Goal: Task Accomplishment & Management: Use online tool/utility

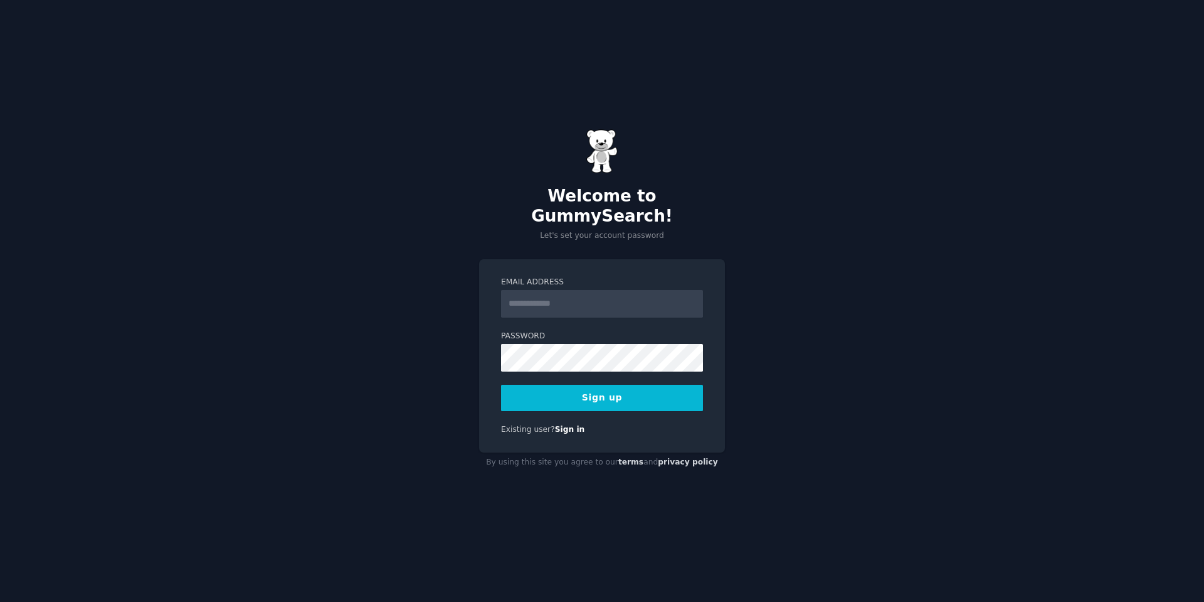
click at [538, 312] on form "Email Address Password Sign up" at bounding box center [602, 344] width 202 height 134
click at [545, 297] on input "Email Address" at bounding box center [602, 304] width 202 height 28
click at [864, 443] on div "Welcome to GummySearch! Let's set your account password Email Address Password …" at bounding box center [602, 301] width 1204 height 602
click at [610, 290] on input "Email Address" at bounding box center [602, 304] width 202 height 28
type input "**********"
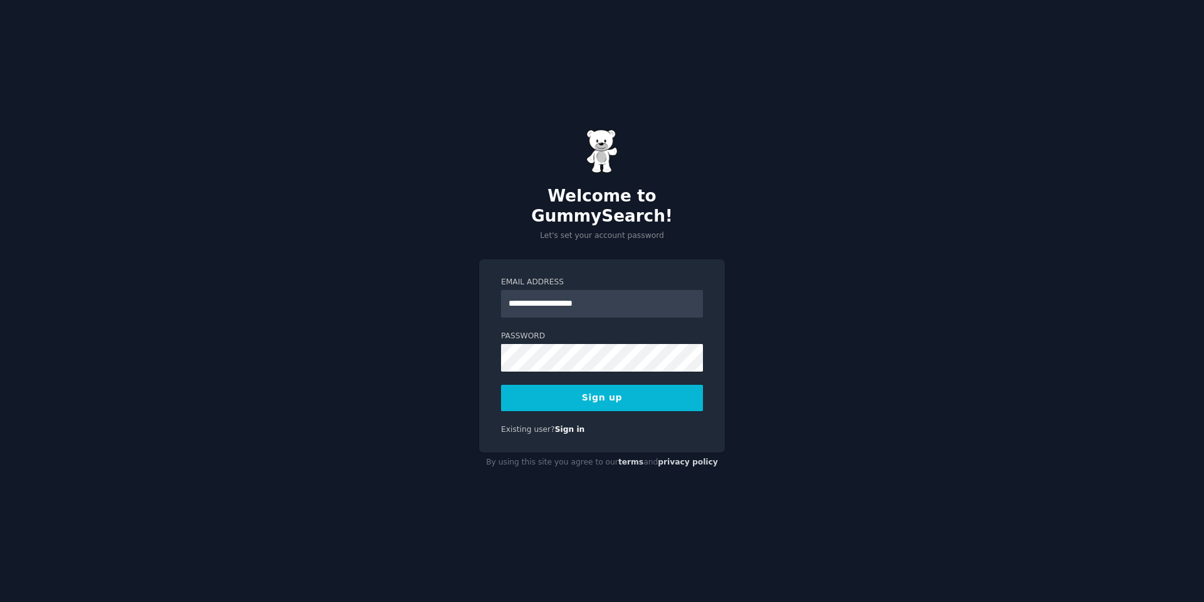
click at [593, 395] on button "Sign up" at bounding box center [602, 398] width 202 height 26
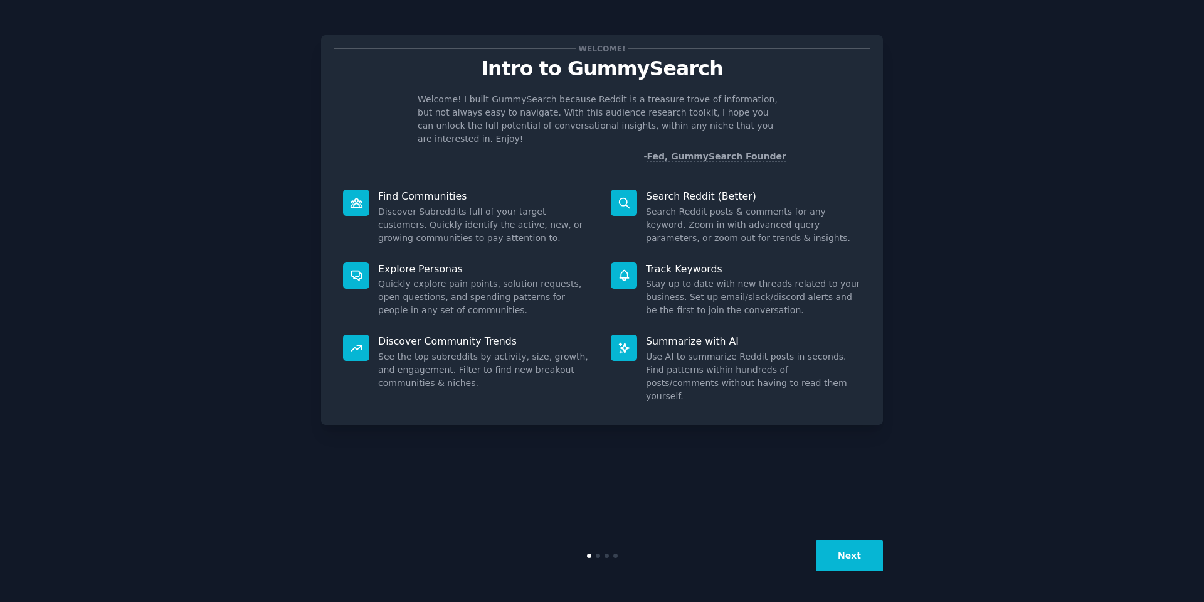
click at [860, 551] on button "Next" at bounding box center [849, 555] width 67 height 31
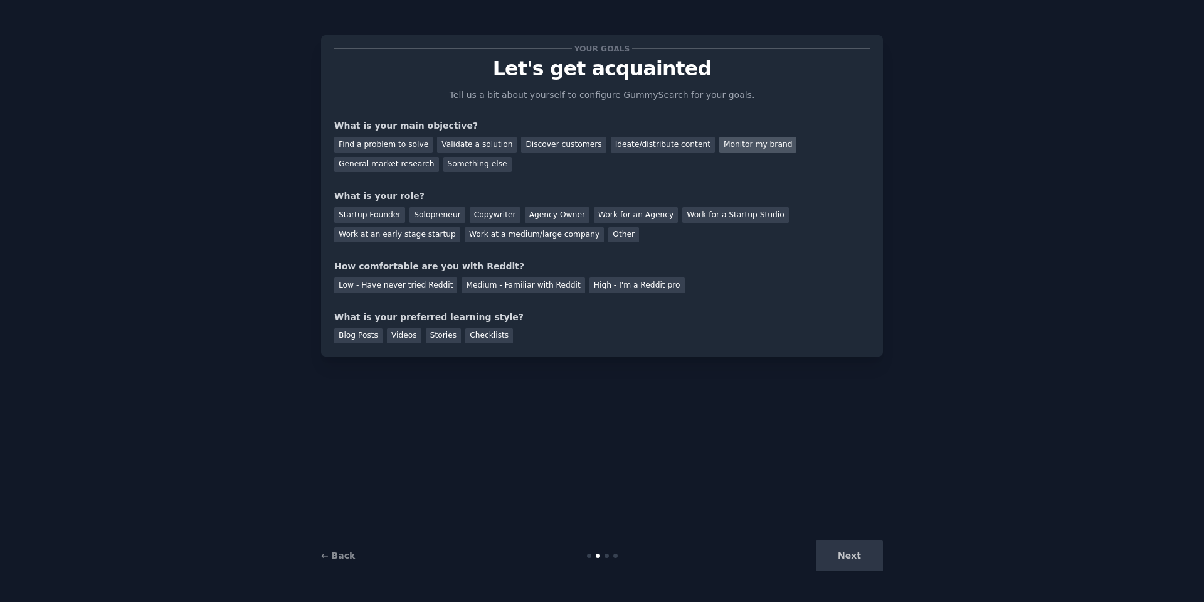
click at [731, 144] on div "Monitor my brand" at bounding box center [758, 145] width 77 height 16
click at [553, 148] on div "Discover customers" at bounding box center [563, 145] width 85 height 16
click at [720, 149] on div "Monitor my brand" at bounding box center [758, 145] width 77 height 16
click at [608, 233] on div "Other" at bounding box center [623, 235] width 31 height 16
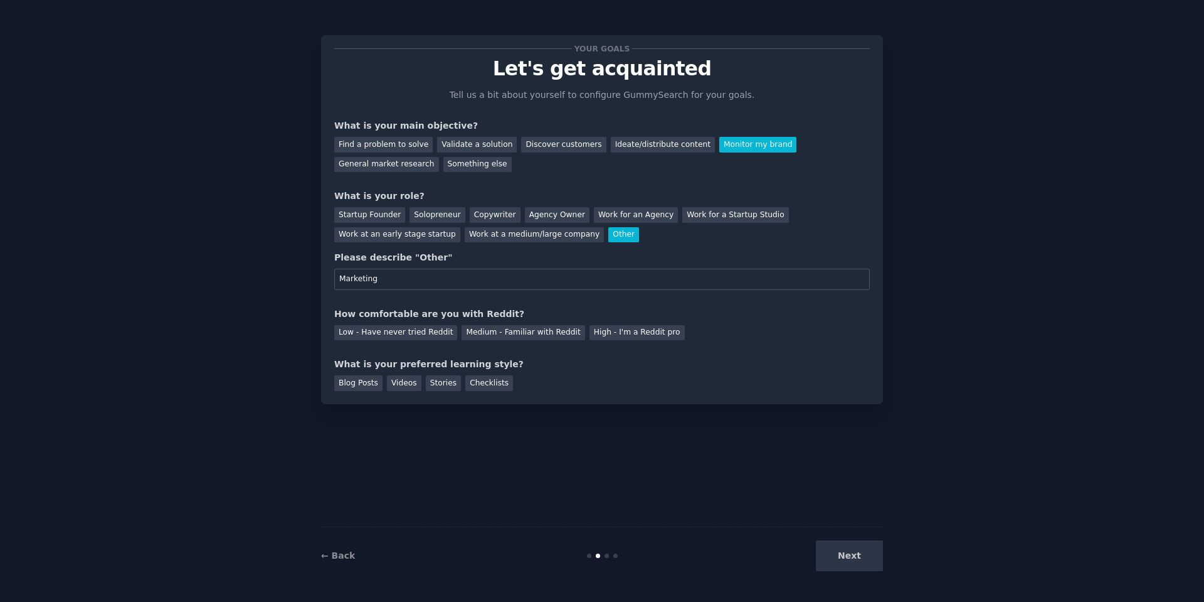
type input "Marketing"
click at [403, 340] on div "Your goals Let's get acquainted Tell us a bit about yourself to configure Gummy…" at bounding box center [602, 219] width 536 height 343
click at [404, 336] on div "Low - Have never tried Reddit" at bounding box center [395, 333] width 123 height 16
click at [391, 380] on div "Videos" at bounding box center [404, 383] width 35 height 16
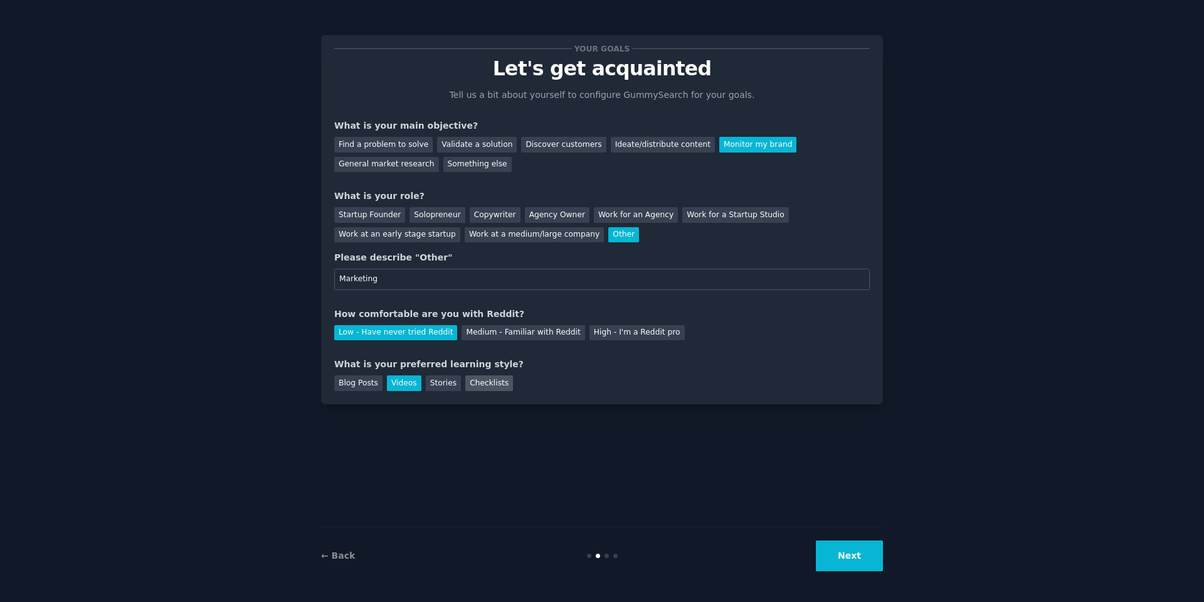
click at [492, 378] on div "Checklists" at bounding box center [489, 383] width 48 height 16
click at [396, 386] on div "Videos" at bounding box center [404, 383] width 35 height 16
click at [837, 559] on button "Next" at bounding box center [849, 555] width 67 height 31
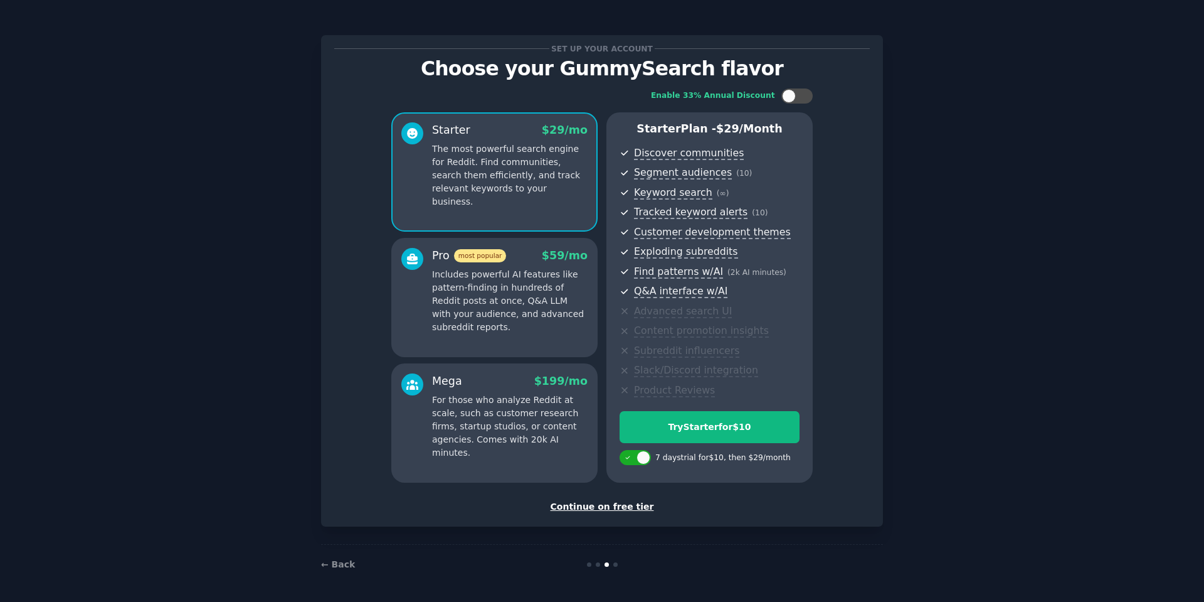
click at [607, 509] on div "Continue on free tier" at bounding box center [602, 506] width 536 height 13
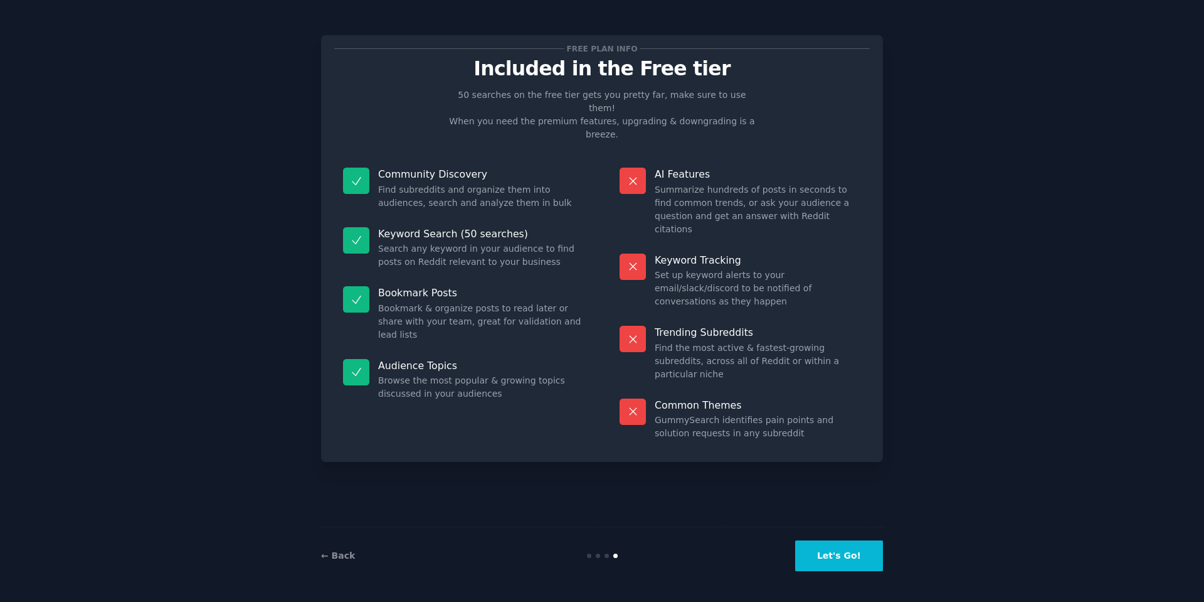
click at [863, 545] on button "Let's Go!" at bounding box center [839, 555] width 88 height 31
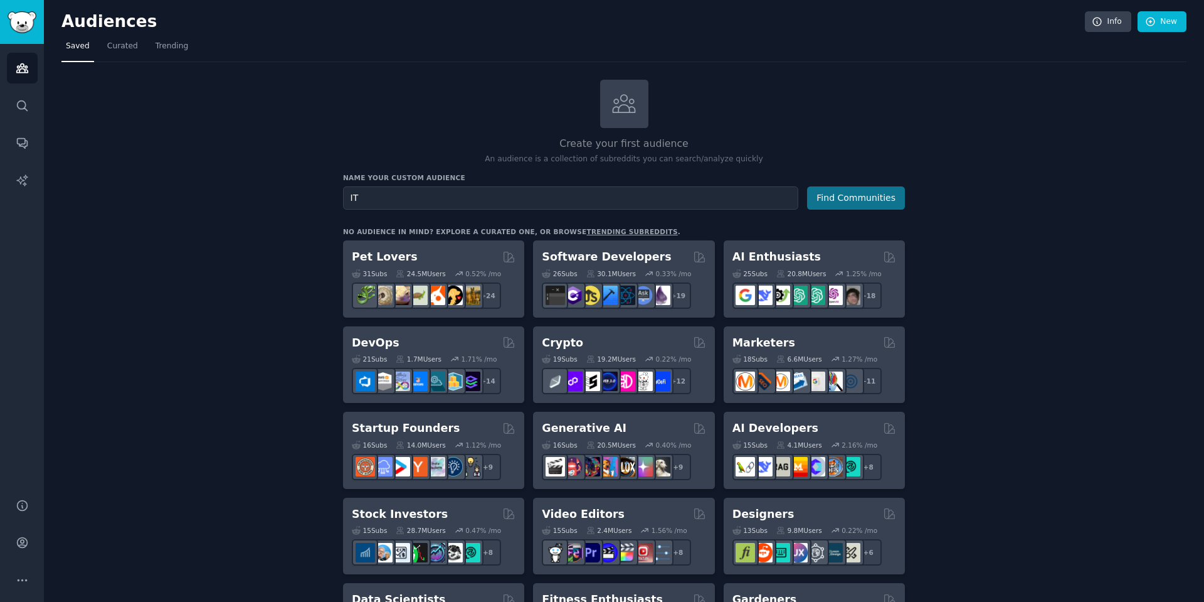
type input "IT"
click at [845, 201] on button "Find Communities" at bounding box center [856, 197] width 98 height 23
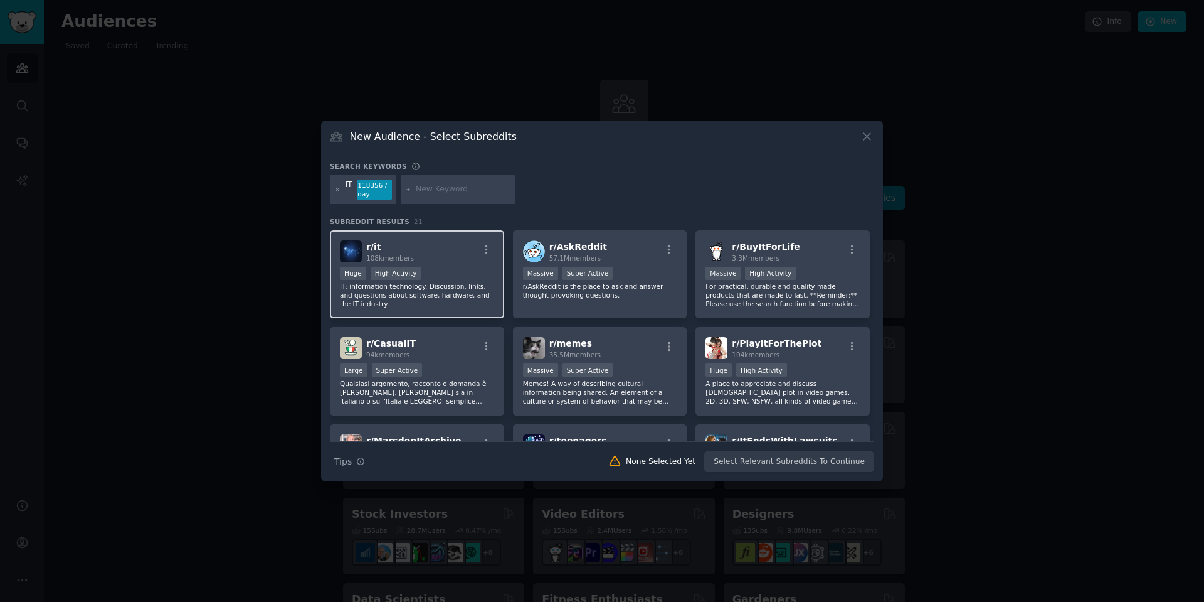
click at [446, 261] on div "r/ it 108k members" at bounding box center [417, 251] width 154 height 22
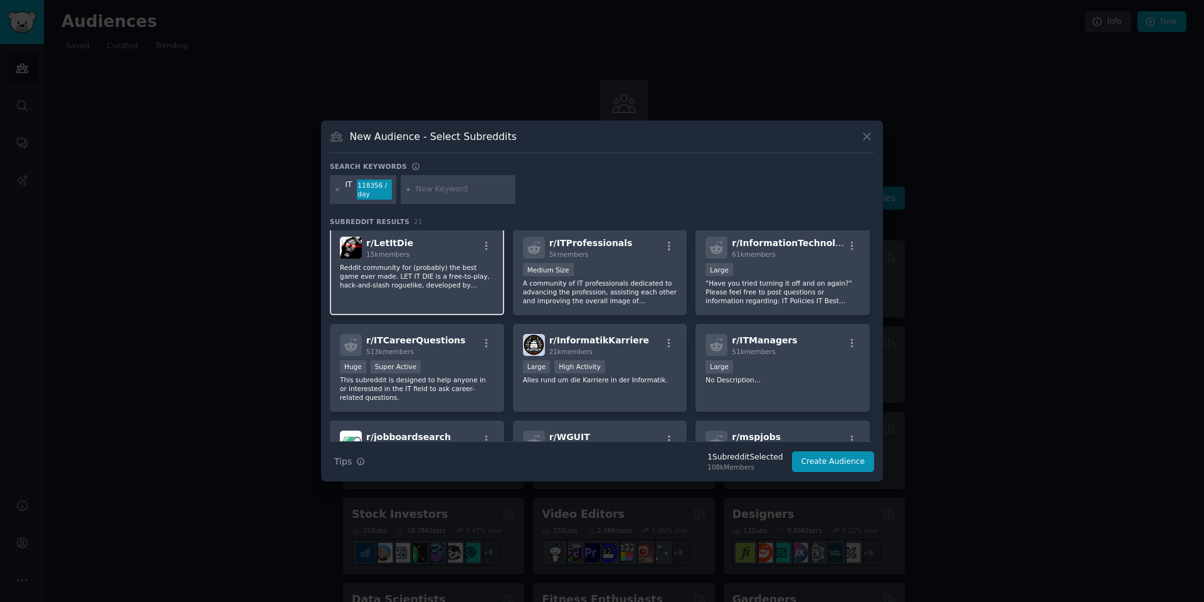
scroll to position [331, 0]
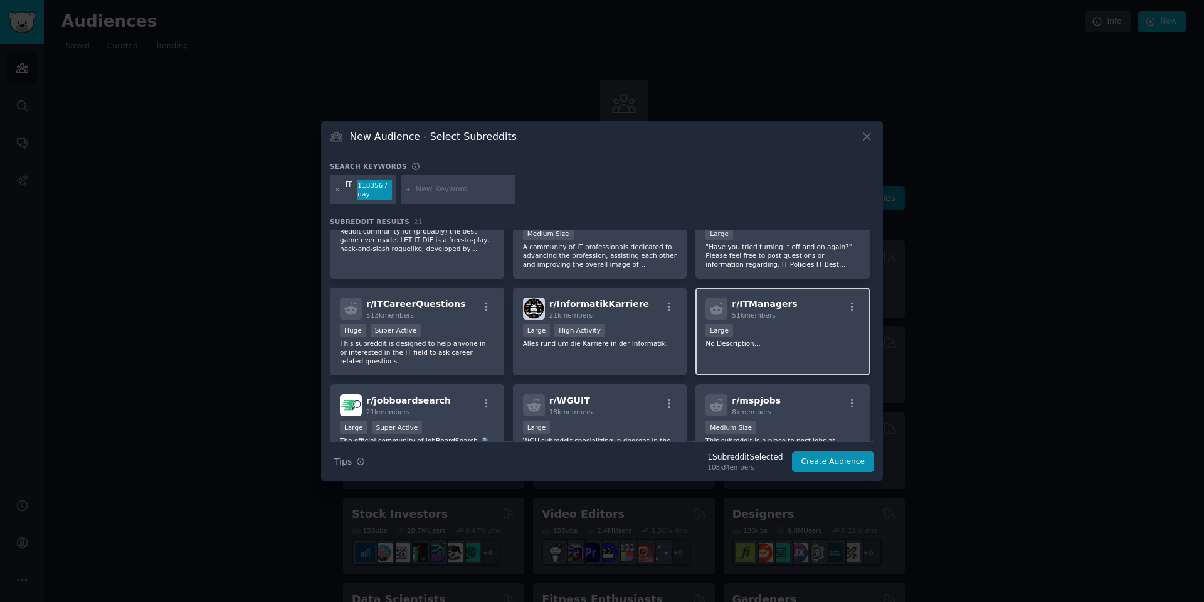
click at [802, 326] on div "Large" at bounding box center [783, 332] width 154 height 16
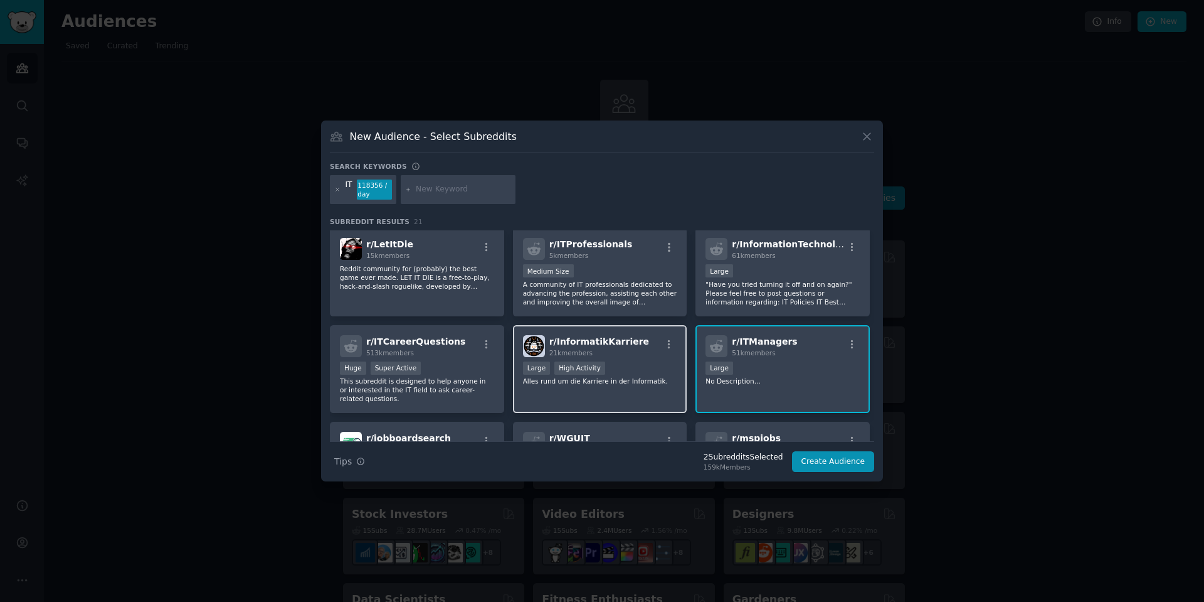
scroll to position [307, 0]
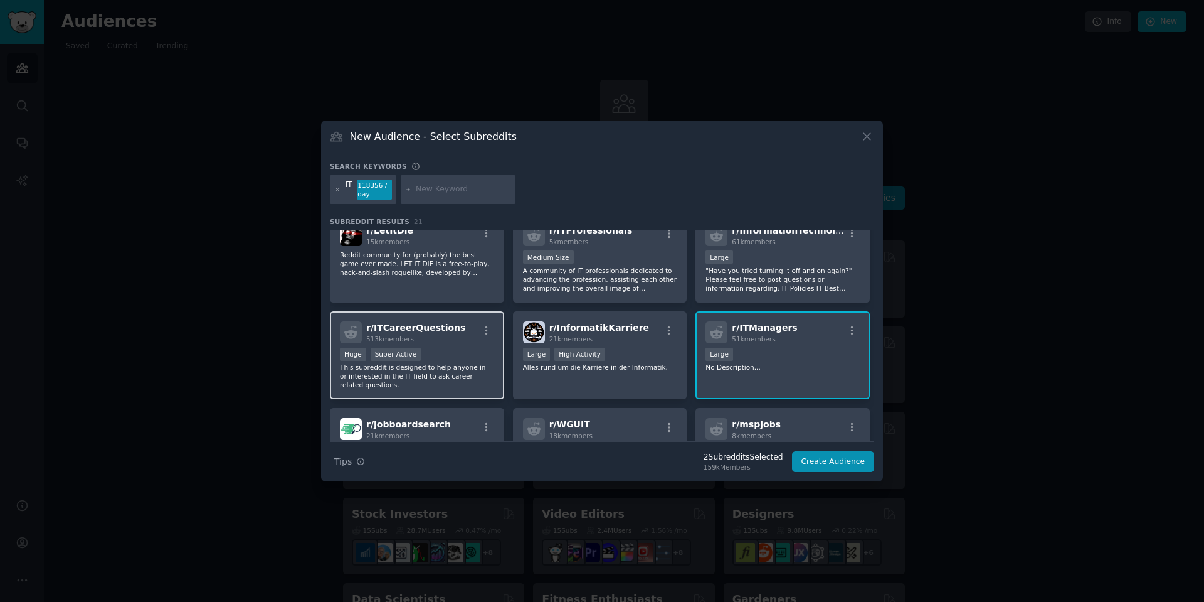
click at [437, 337] on div "513k members" at bounding box center [415, 338] width 99 height 9
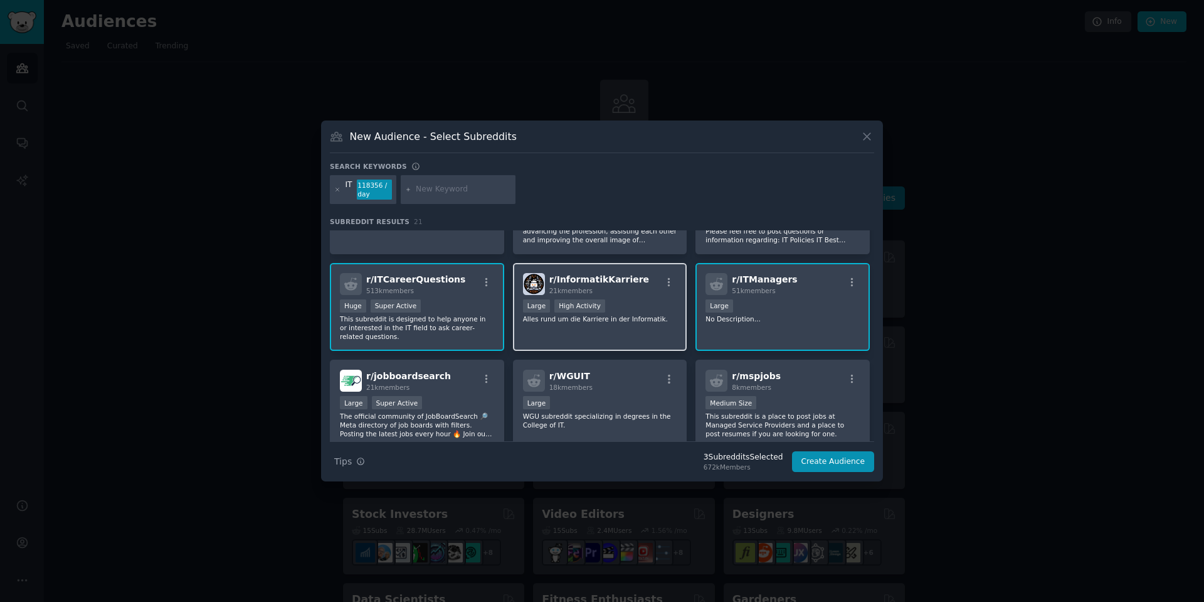
scroll to position [358, 0]
click at [461, 195] on div at bounding box center [458, 189] width 115 height 29
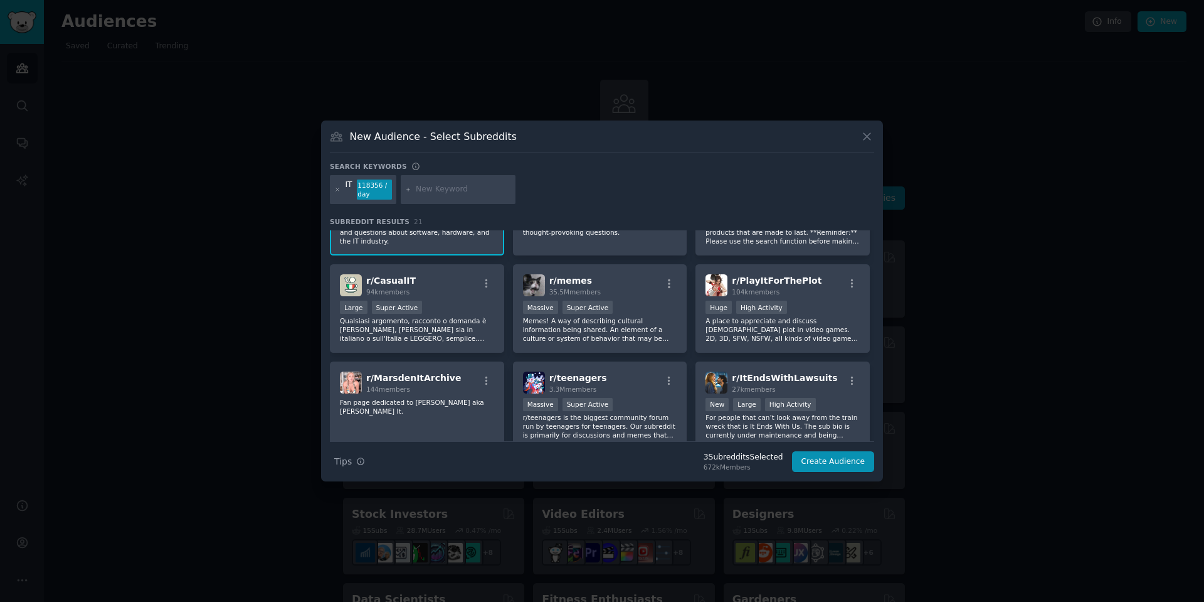
scroll to position [0, 0]
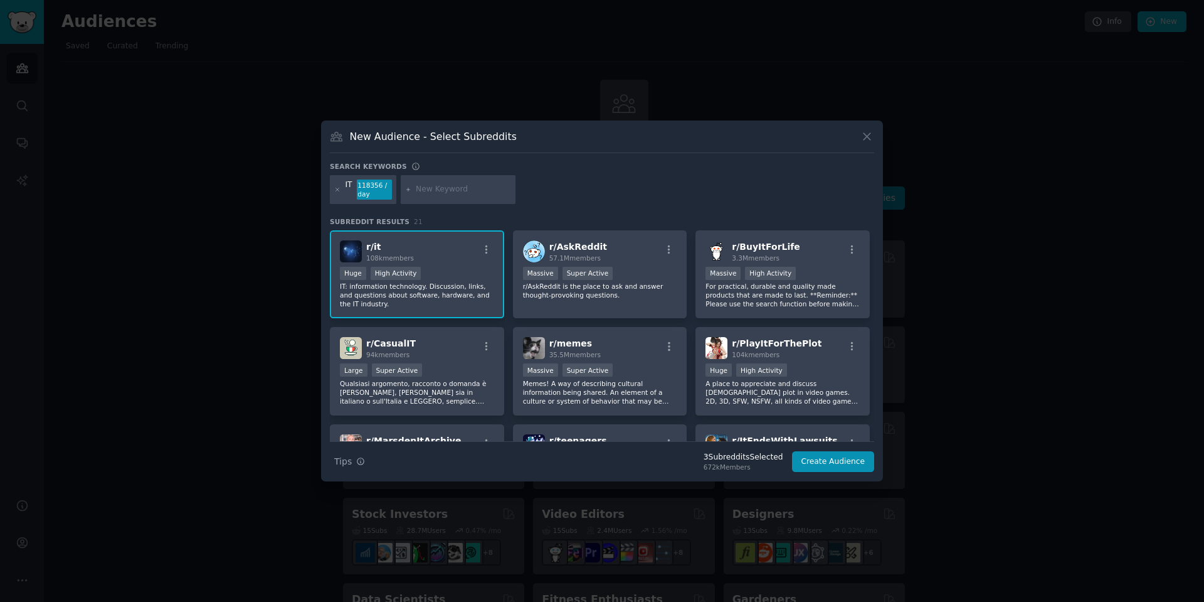
click at [433, 189] on input "text" at bounding box center [463, 189] width 95 height 11
type input "msp"
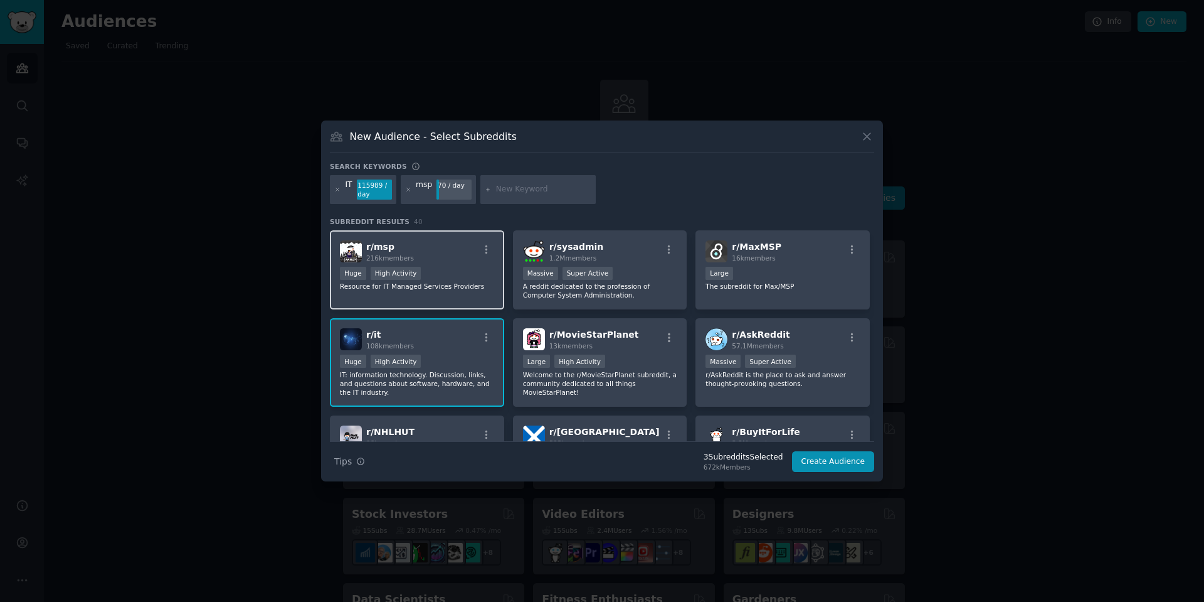
click at [424, 255] on div "r/ msp 216k members" at bounding box center [417, 251] width 154 height 22
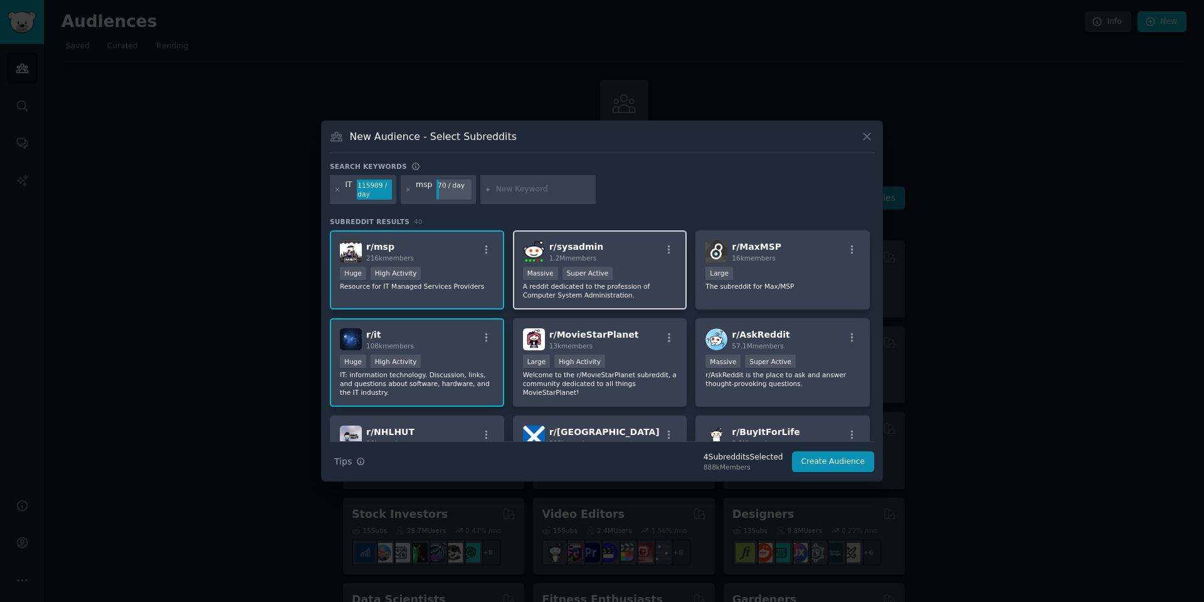
click at [591, 254] on span "1.2M members" at bounding box center [574, 258] width 48 height 8
click at [533, 190] on input "text" at bounding box center [543, 189] width 95 height 11
type input "atera"
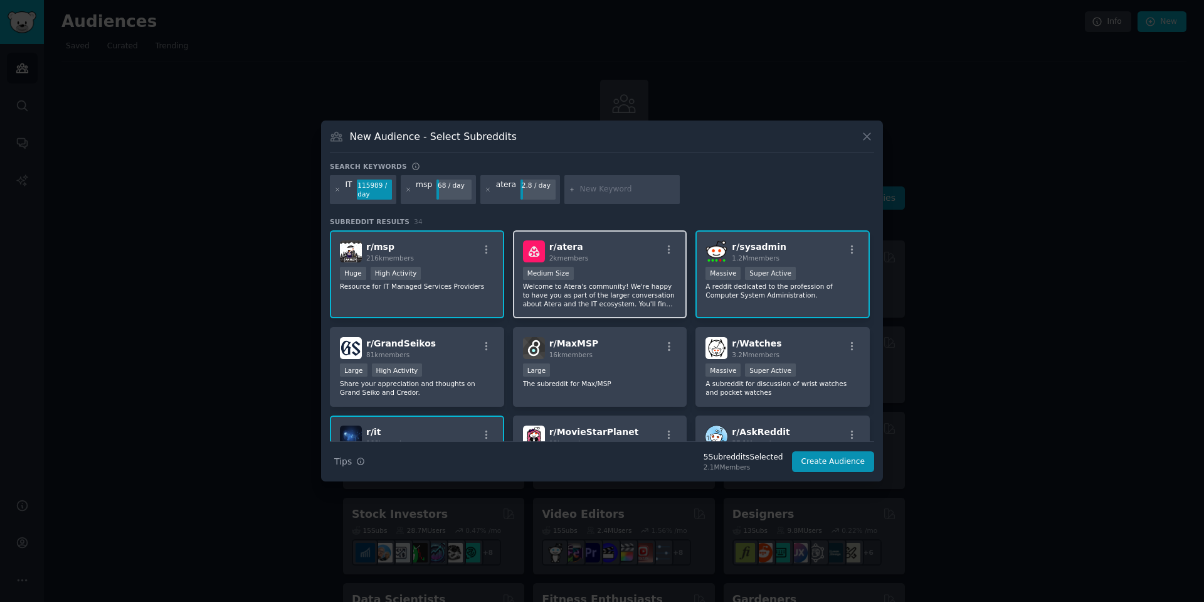
click at [611, 270] on div "Medium Size" at bounding box center [600, 275] width 154 height 16
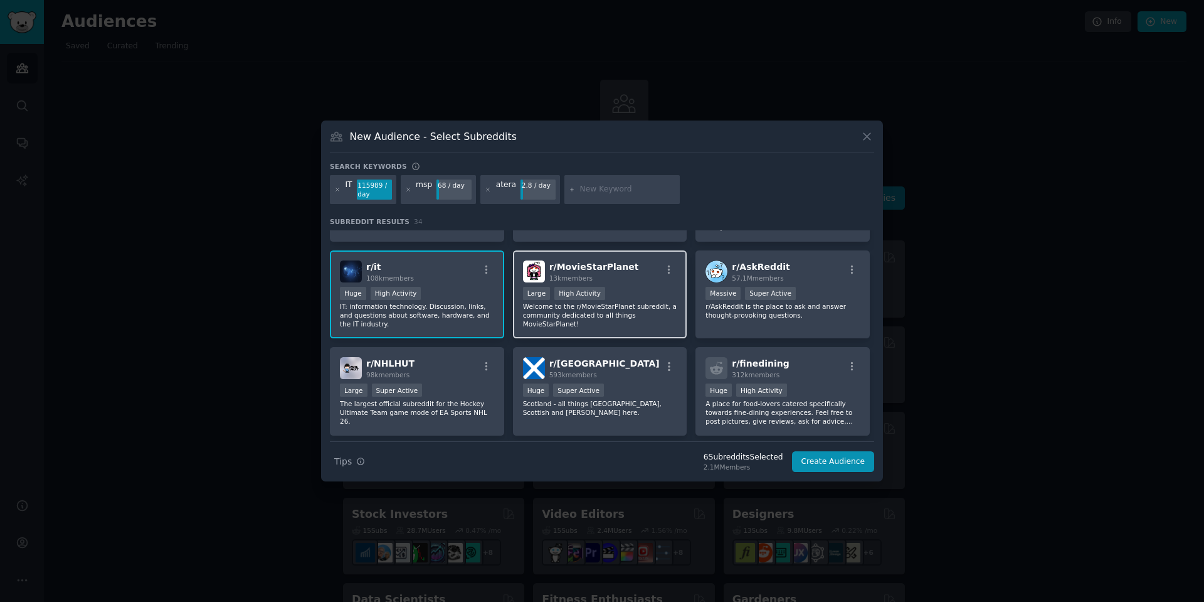
scroll to position [190, 0]
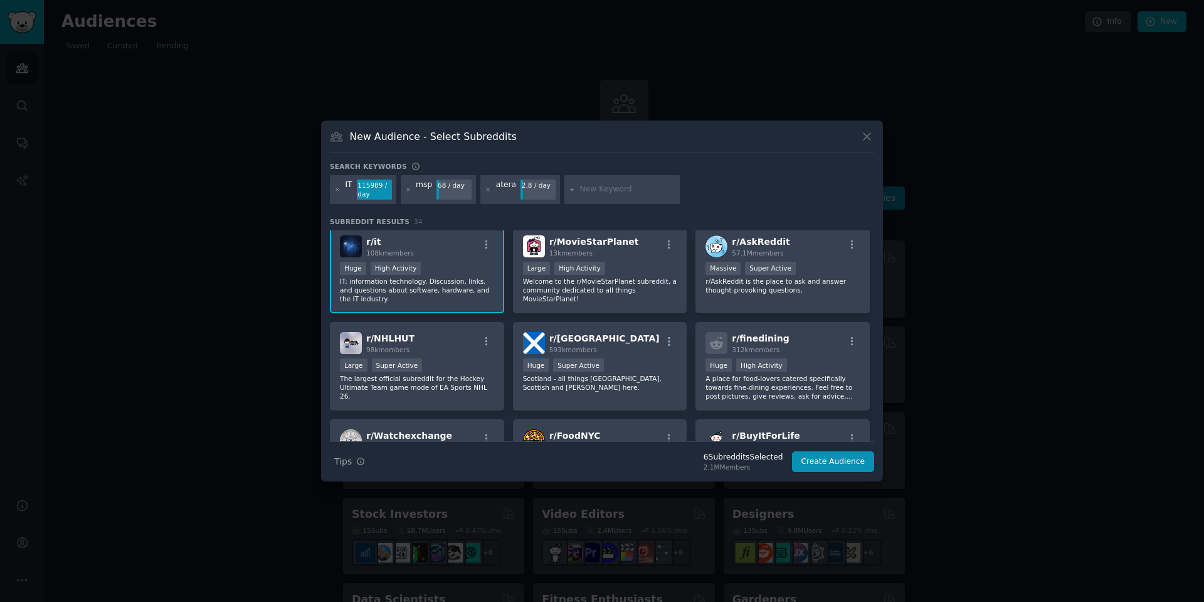
click at [626, 181] on div at bounding box center [622, 189] width 115 height 29
click at [604, 190] on input "text" at bounding box center [627, 189] width 95 height 11
type input "iiiitttt"
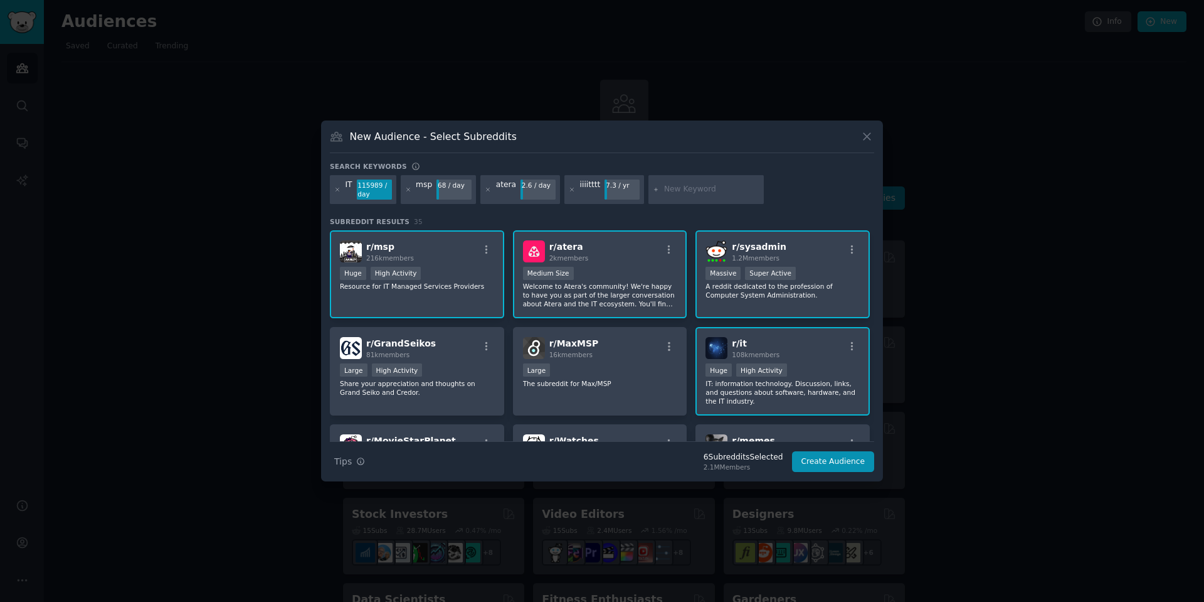
paste input "iiiiiiitttttttttttt"
type input "iiiiiiitttttttttttt"
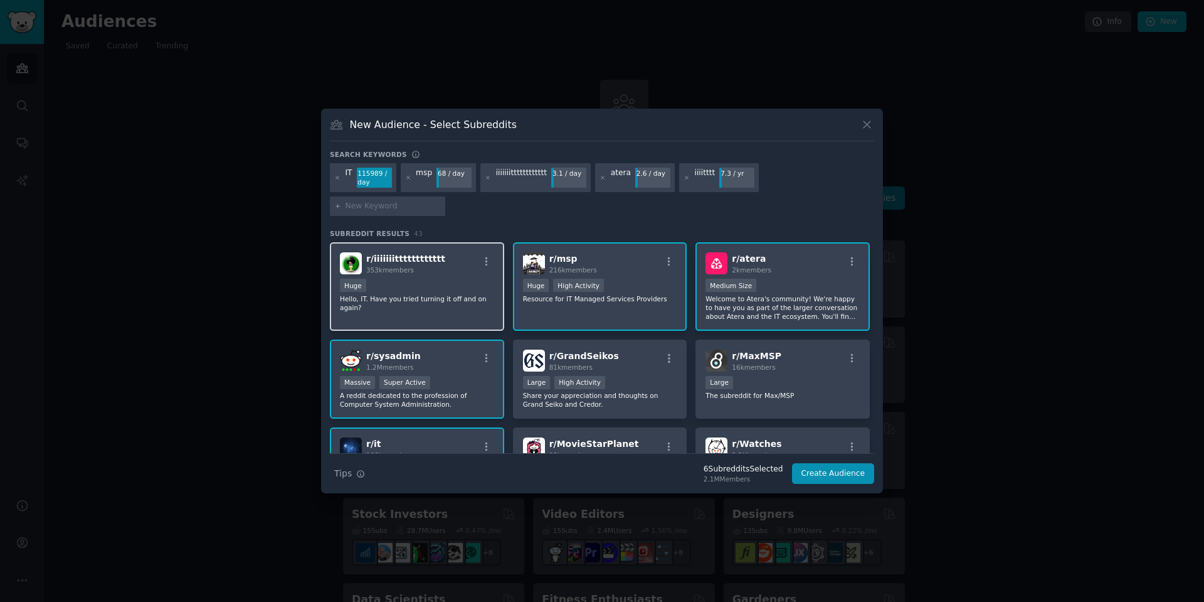
click at [415, 294] on p "Hello, IT. Have you tried turning it off and on again?" at bounding box center [417, 303] width 154 height 18
click at [822, 463] on button "Create Audience" at bounding box center [833, 473] width 83 height 21
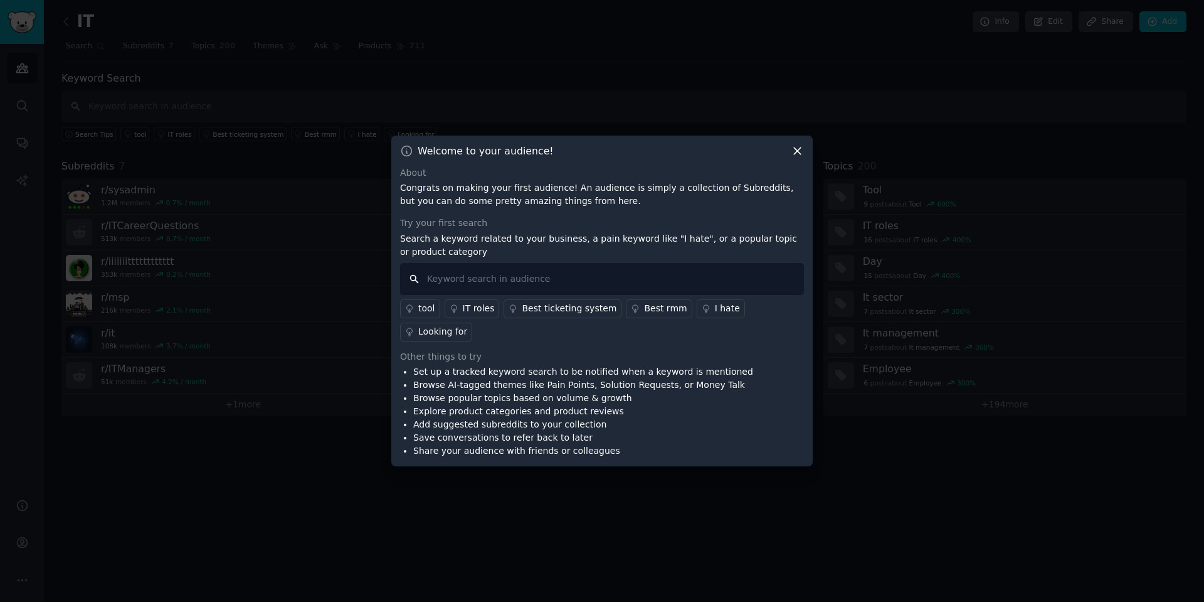
click at [570, 270] on input "text" at bounding box center [602, 279] width 404 height 32
type input "i hat"
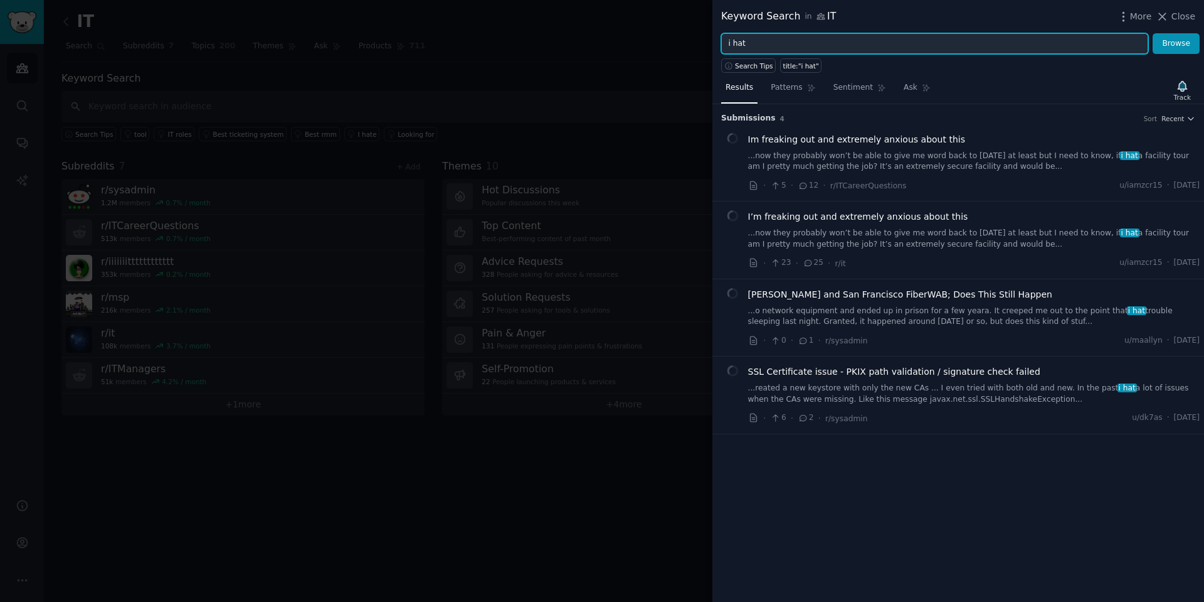
click at [811, 41] on input "i hat" at bounding box center [934, 43] width 427 height 21
type input "i hate"
click at [1153, 33] on button "Browse" at bounding box center [1176, 43] width 47 height 21
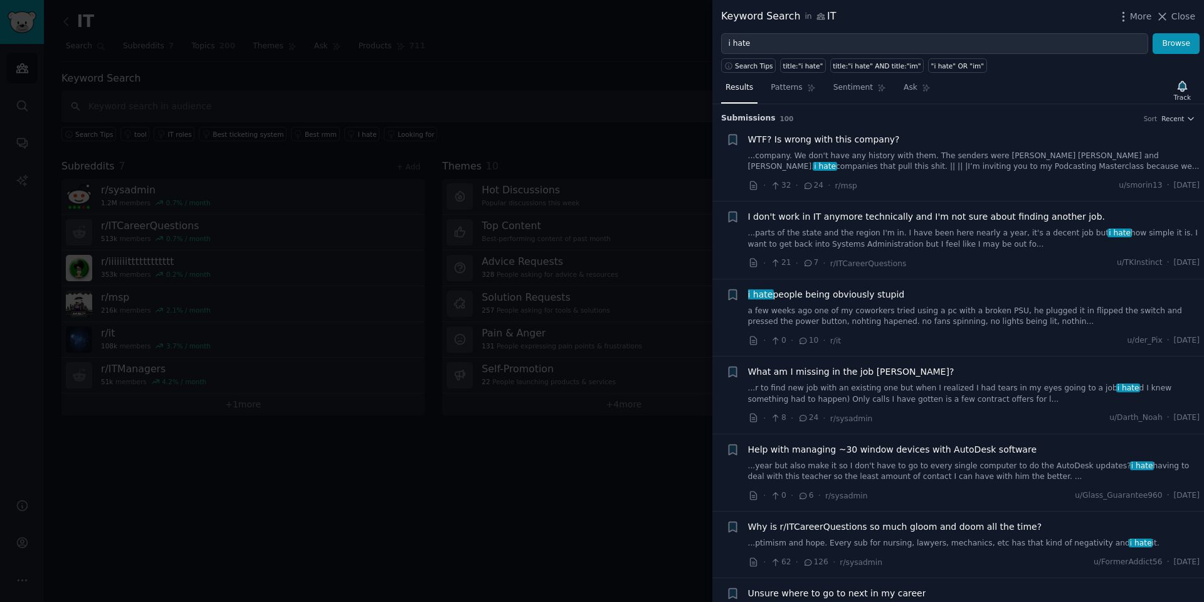
click at [947, 166] on link "...company. We don't have any history with them. The senders were [PERSON_NAME]…" at bounding box center [974, 162] width 452 height 22
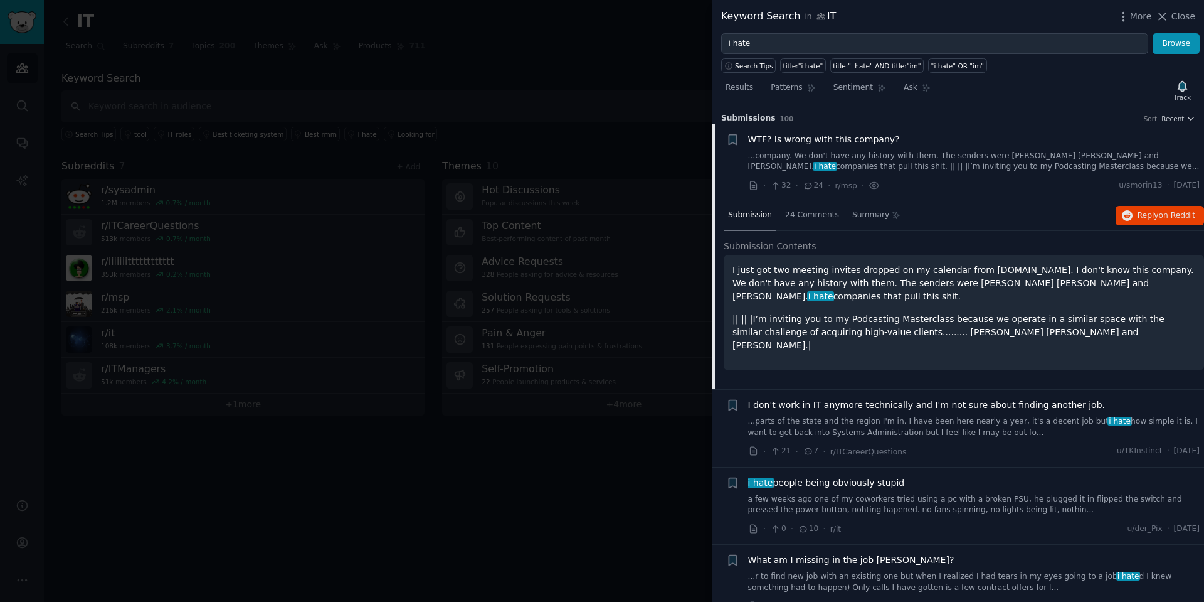
scroll to position [20, 0]
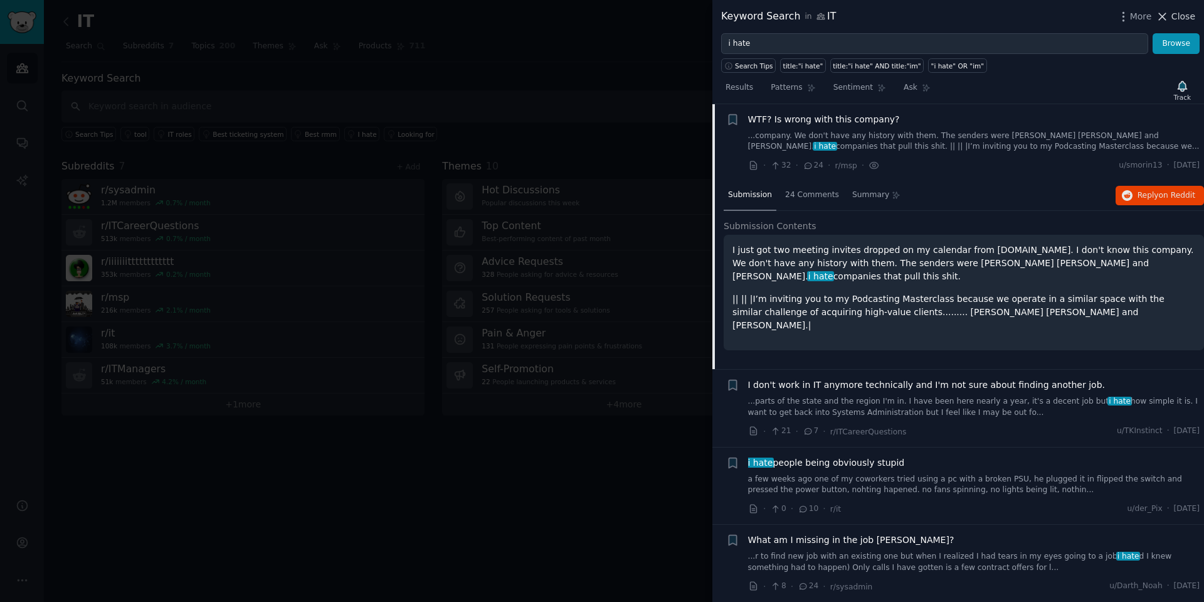
click at [1172, 17] on span "Close" at bounding box center [1184, 16] width 24 height 13
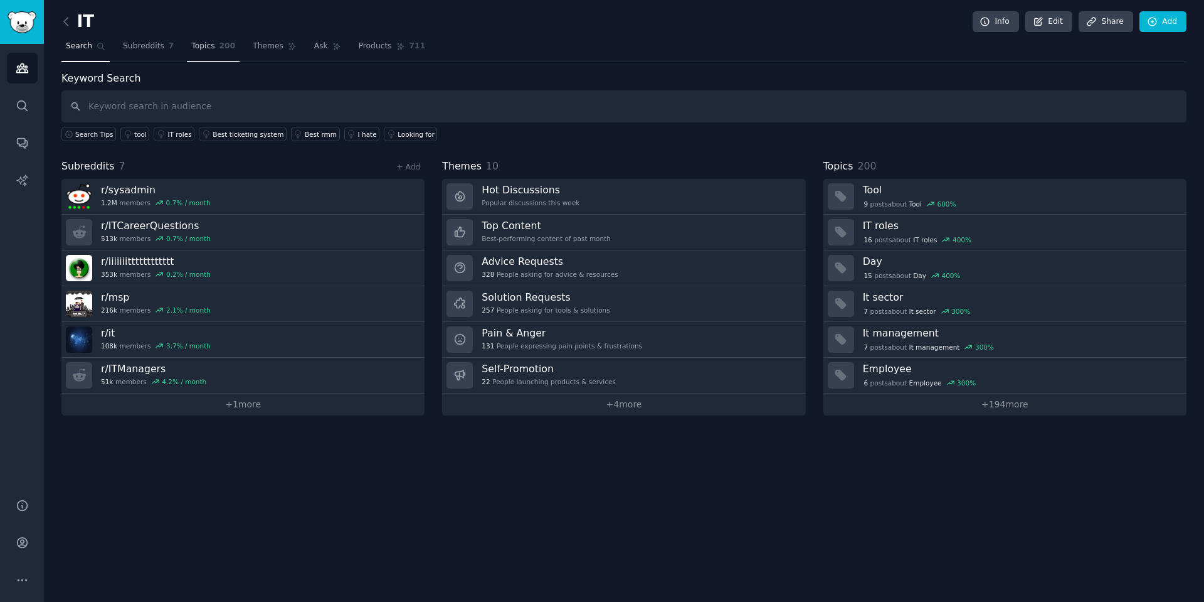
click at [201, 46] on span "Topics" at bounding box center [202, 46] width 23 height 11
